Goal: Information Seeking & Learning: Find specific fact

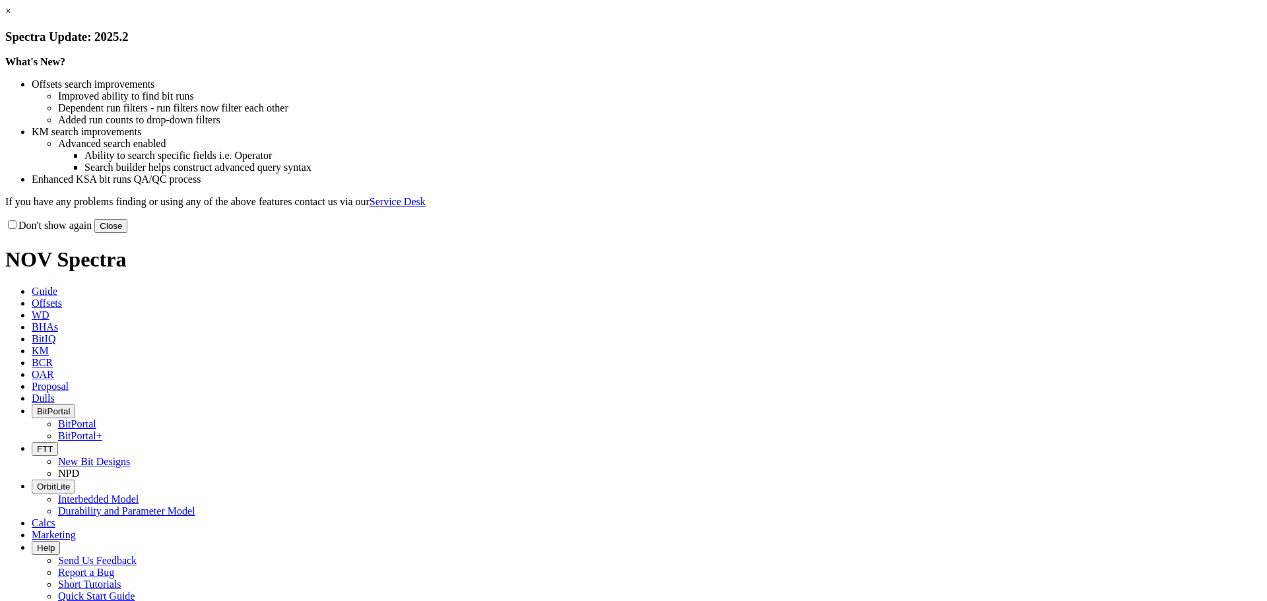
click at [127, 233] on button "Close" at bounding box center [110, 226] width 33 height 14
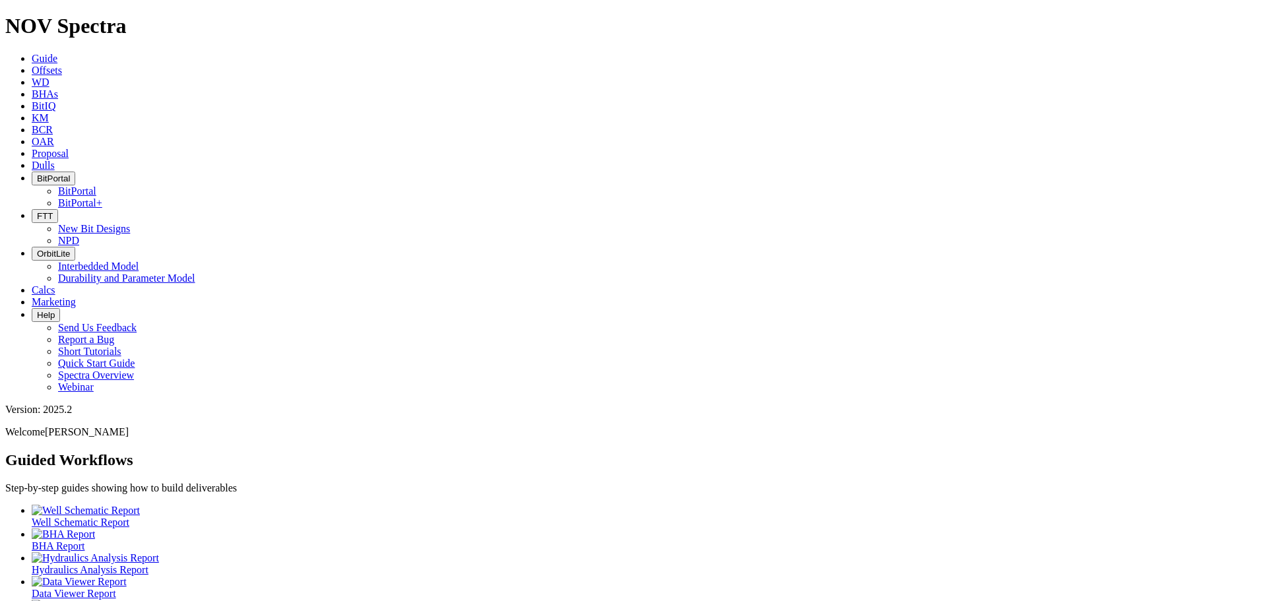
click at [49, 112] on link "KM" at bounding box center [40, 117] width 17 height 11
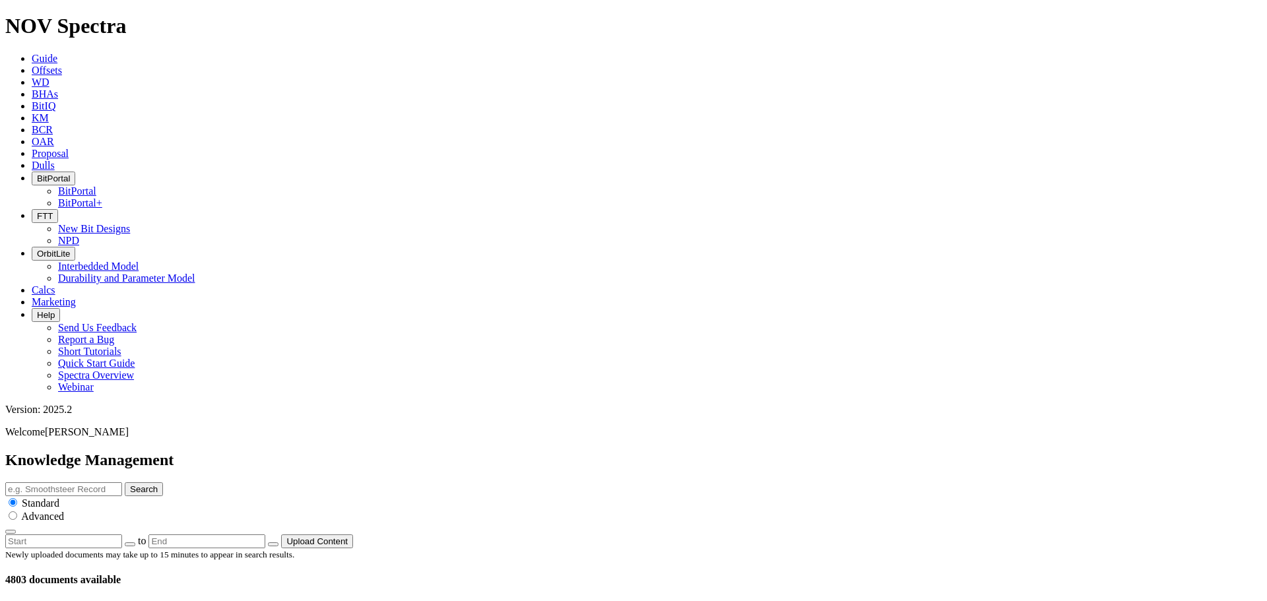
click at [122, 482] on input "text" at bounding box center [63, 489] width 117 height 14
type input "make-up torque"
click at [125, 482] on button "Search" at bounding box center [144, 489] width 38 height 14
click at [122, 482] on input "make-up torque" at bounding box center [63, 489] width 117 height 14
type input "make-up torque guidance"
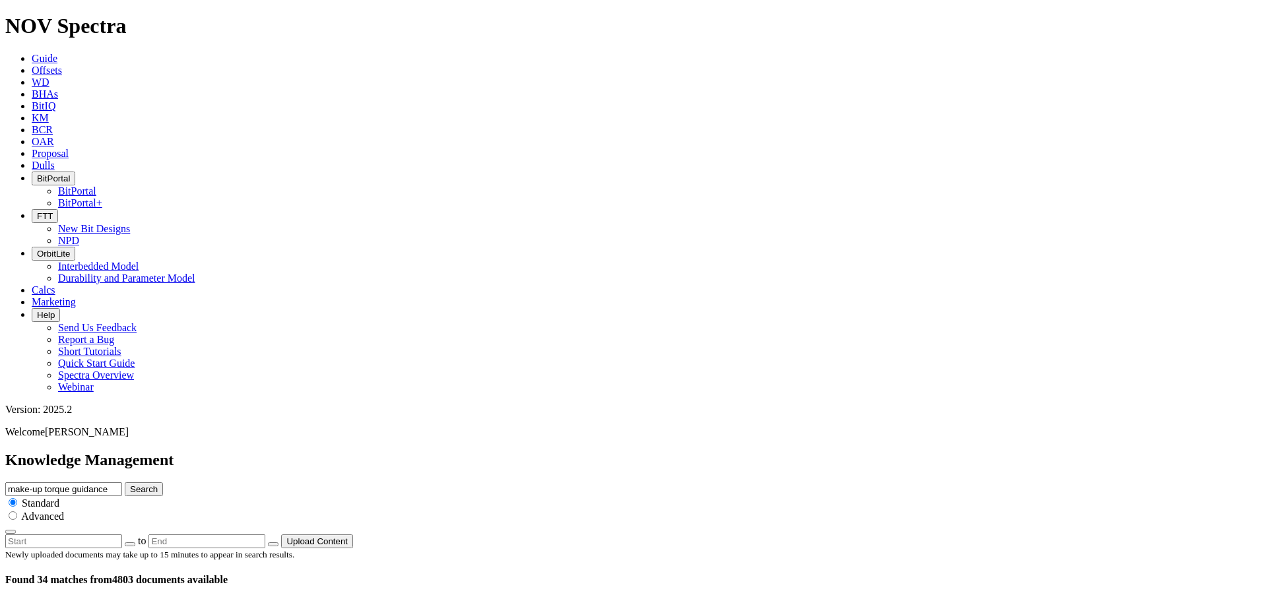
click at [125, 482] on button "Search" at bounding box center [144, 489] width 38 height 14
